Goal: Information Seeking & Learning: Learn about a topic

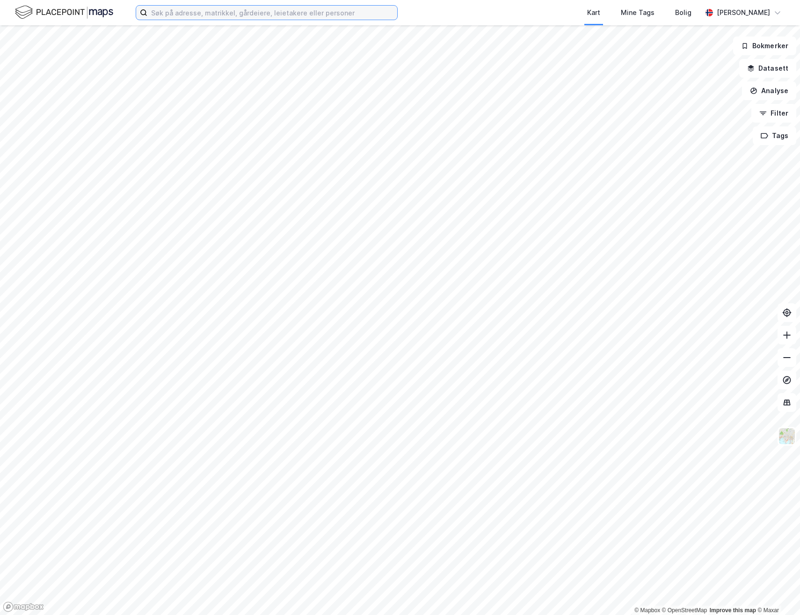
click at [289, 14] on input at bounding box center [272, 13] width 250 height 14
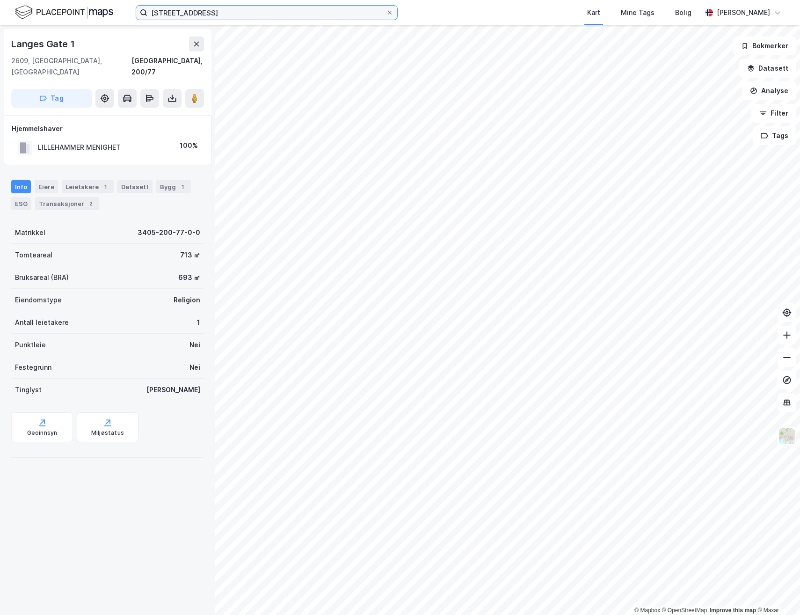
click at [245, 14] on input "[STREET_ADDRESS]" at bounding box center [266, 13] width 239 height 14
drag, startPoint x: 248, startPoint y: 15, endPoint x: 133, endPoint y: 13, distance: 115.6
click at [133, 13] on div "langes gate 1b oslo Kart Mine Tags Bolig Jostein Faye-Petersen" at bounding box center [400, 12] width 800 height 25
type input "langes gate 1b"
click at [228, 16] on input "langes gate 1b" at bounding box center [266, 13] width 239 height 14
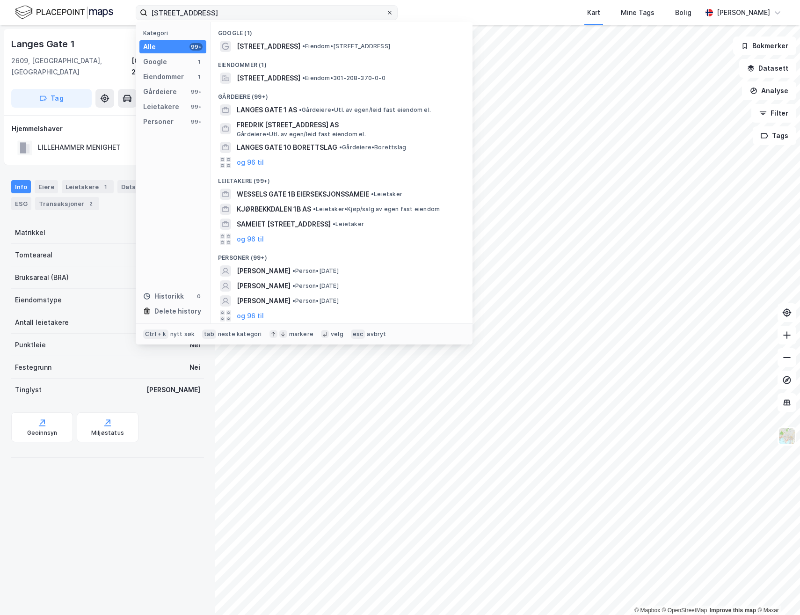
click at [391, 12] on icon at bounding box center [390, 13] width 4 height 4
click at [386, 12] on input "langes gate 1b" at bounding box center [266, 13] width 239 height 14
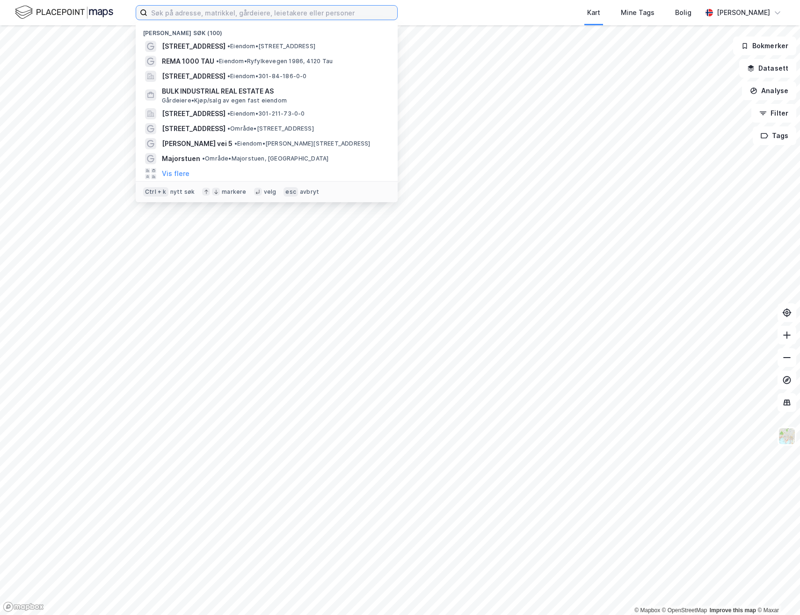
click at [332, 18] on input at bounding box center [272, 13] width 250 height 14
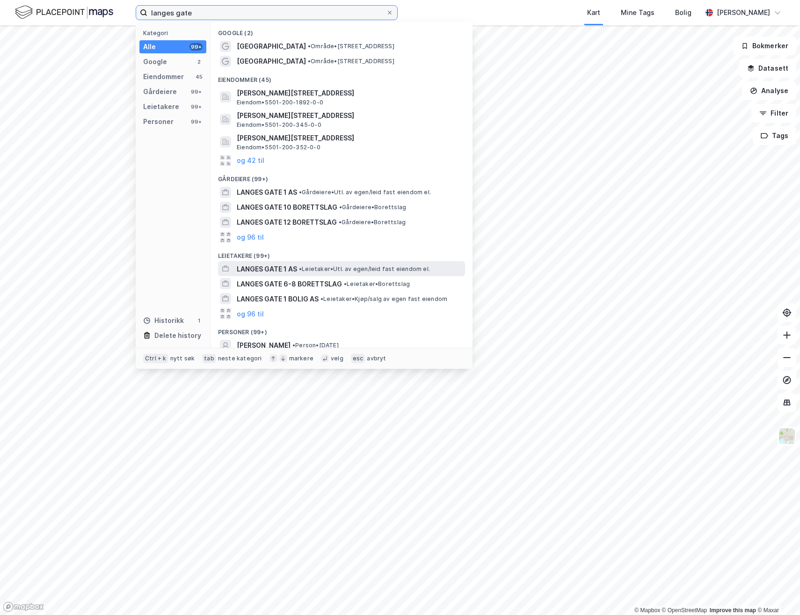
type input "langes gate"
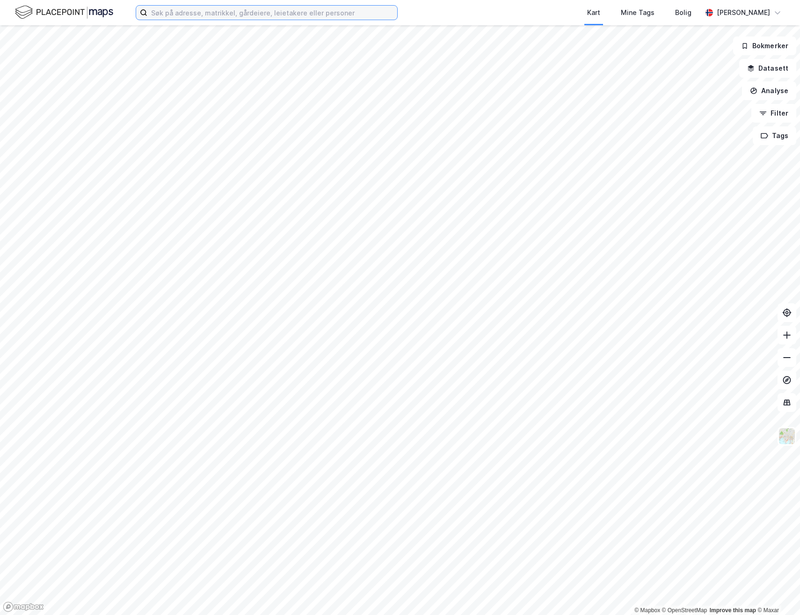
click at [206, 15] on input at bounding box center [272, 13] width 250 height 14
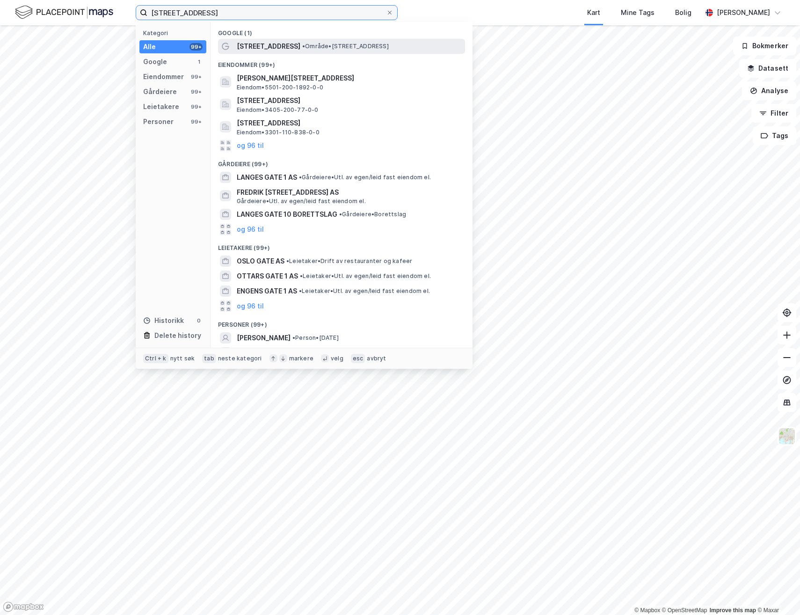
type input "[STREET_ADDRESS]"
click at [292, 51] on div "[STREET_ADDRESS] • Område • [STREET_ADDRESS]" at bounding box center [350, 46] width 226 height 11
click at [264, 8] on input "[STREET_ADDRESS]" at bounding box center [266, 13] width 239 height 14
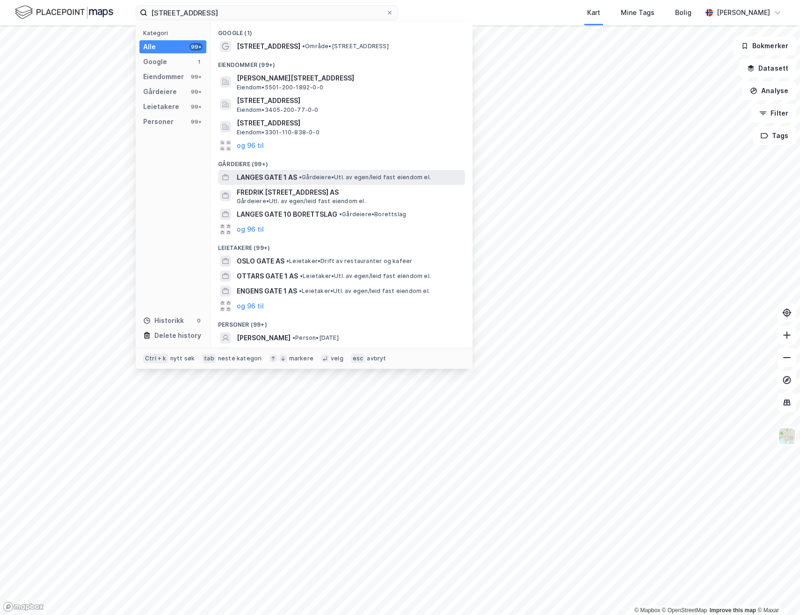
click at [291, 174] on span "LANGES GATE 1 AS" at bounding box center [267, 177] width 60 height 11
